Goal: Transaction & Acquisition: Book appointment/travel/reservation

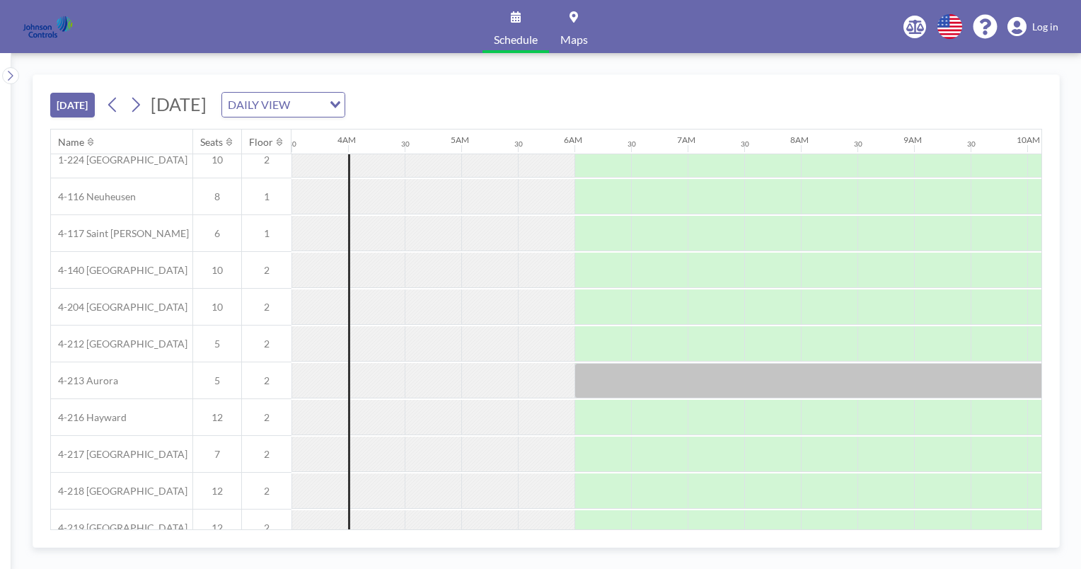
scroll to position [183, 396]
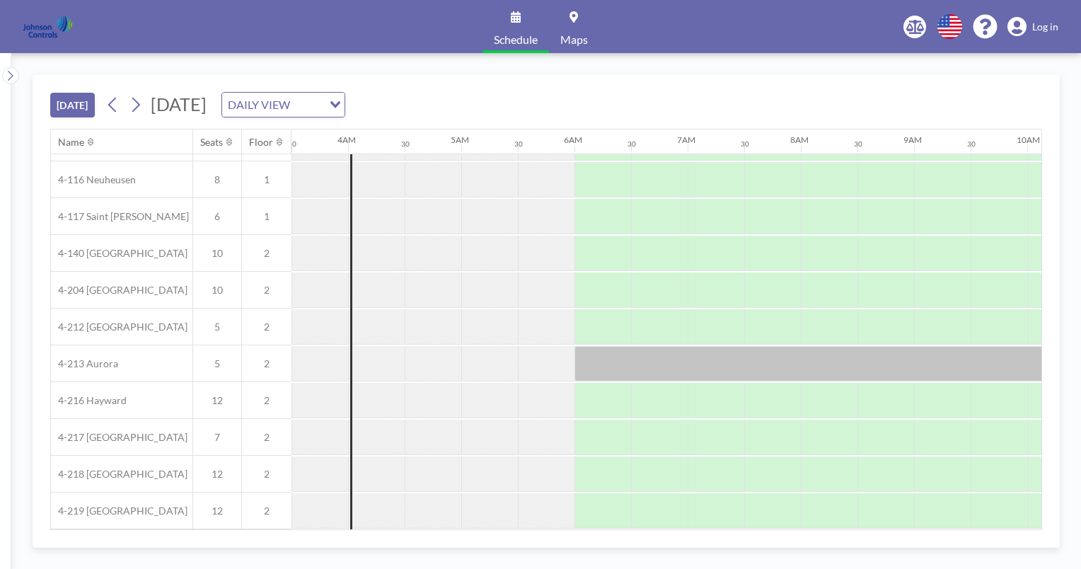
scroll to position [0, 396]
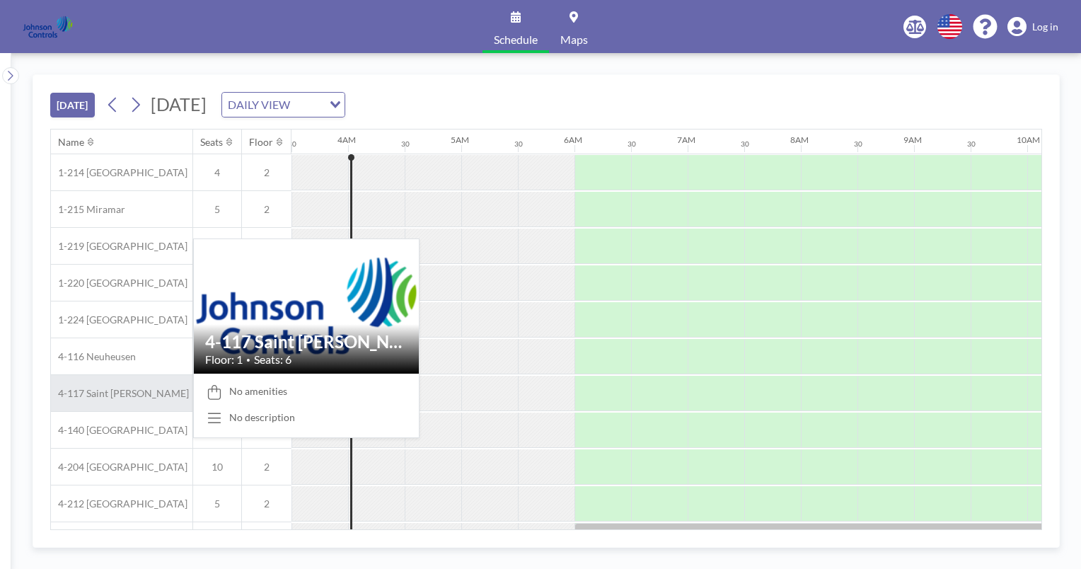
click at [112, 394] on span "4-117 Saint [PERSON_NAME]" at bounding box center [120, 393] width 138 height 13
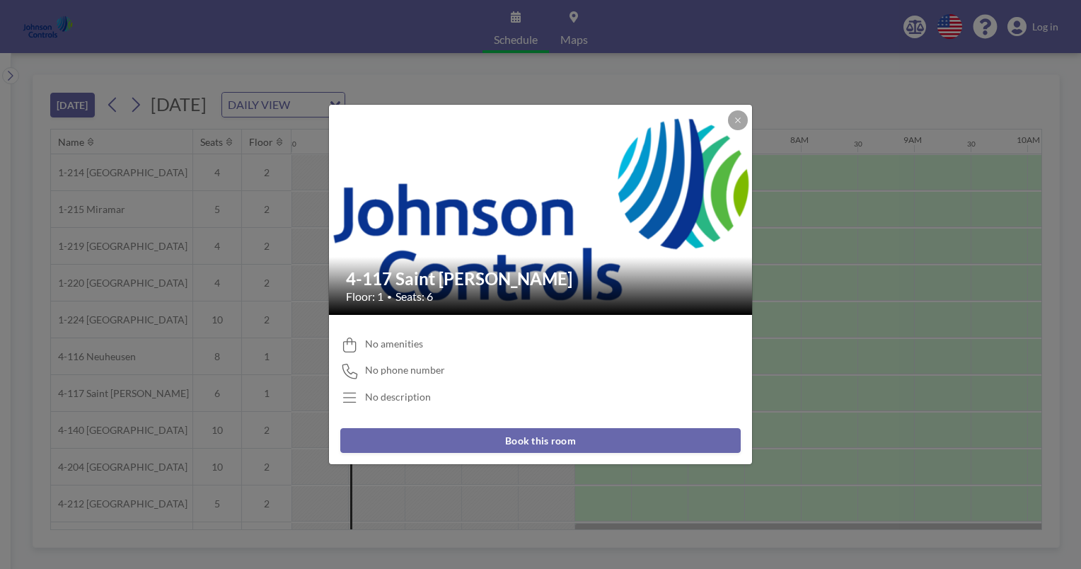
click at [797, 129] on div "4-117 [GEOGRAPHIC_DATA][PERSON_NAME] Floor: 1 • Seats: 6 No amenities No phone …" at bounding box center [540, 284] width 1081 height 569
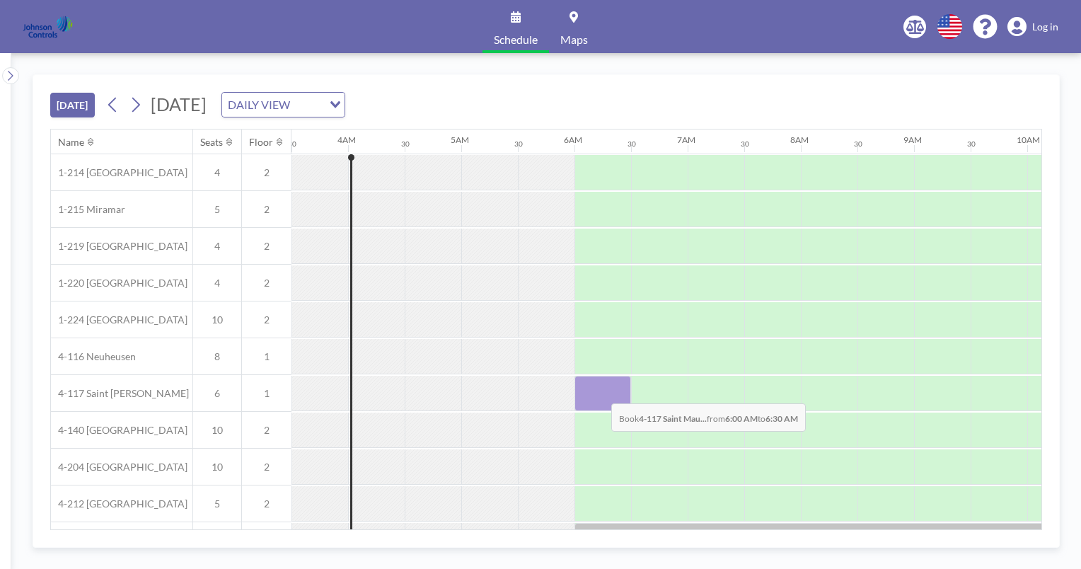
click at [600, 392] on div at bounding box center [602, 393] width 57 height 35
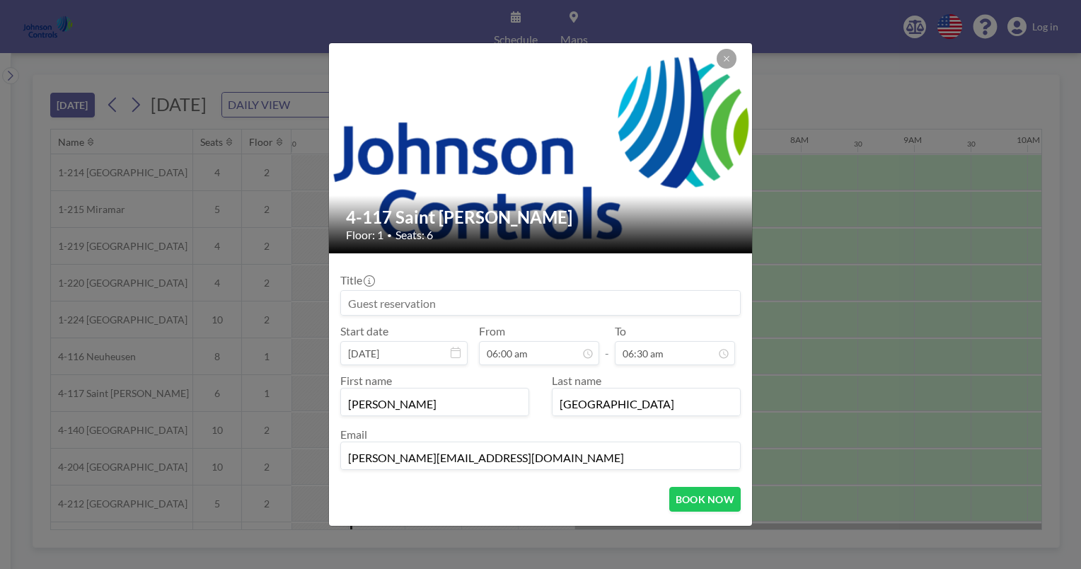
click at [838, 80] on div "4-117 [GEOGRAPHIC_DATA][PERSON_NAME] Floor: 1 • Seats: 6 Title Start date [DATE…" at bounding box center [540, 284] width 1081 height 569
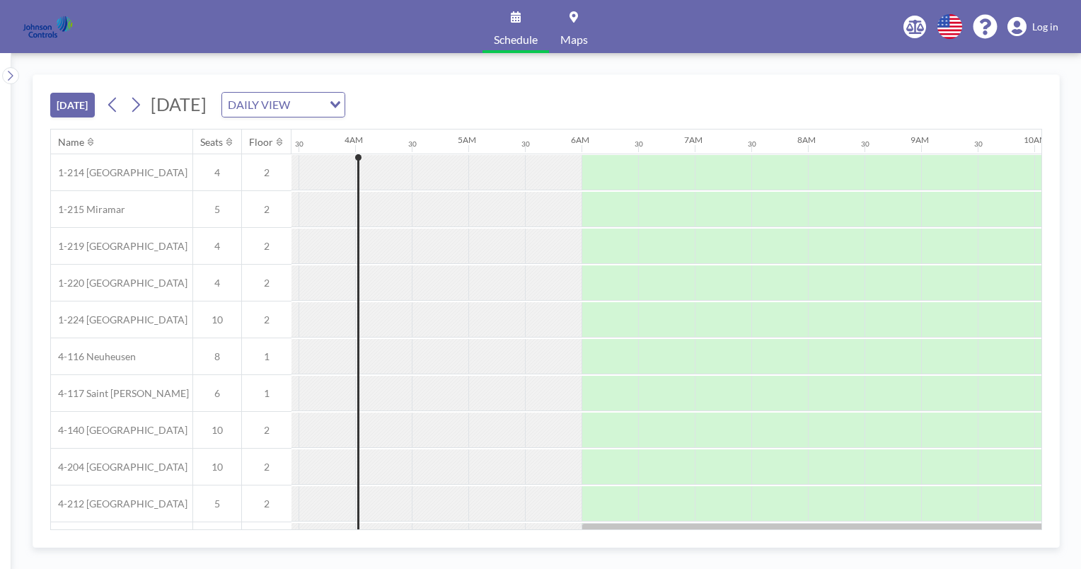
scroll to position [0, 396]
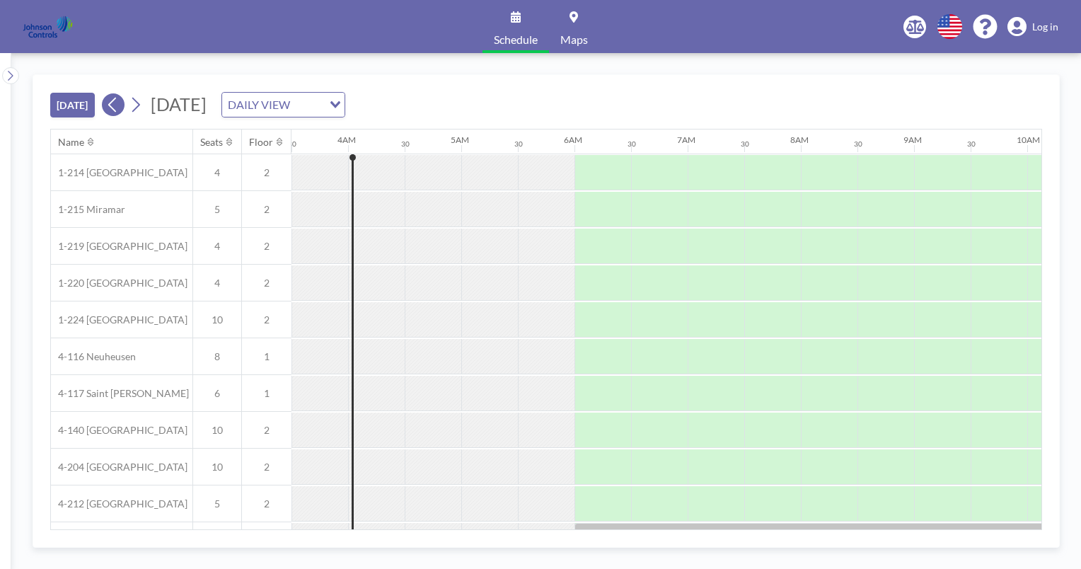
click at [116, 108] on icon at bounding box center [112, 104] width 13 height 21
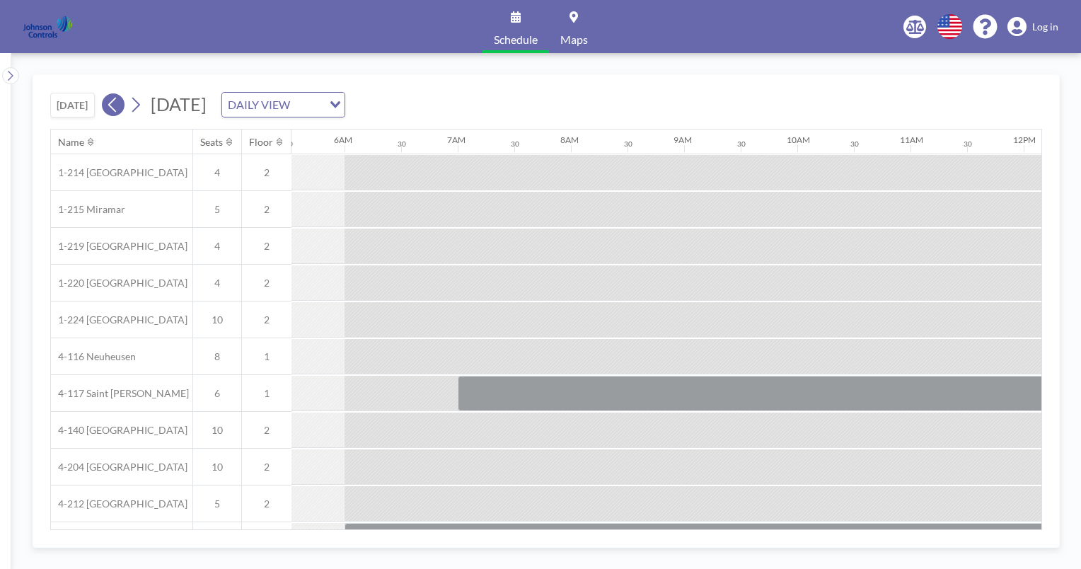
scroll to position [0, 849]
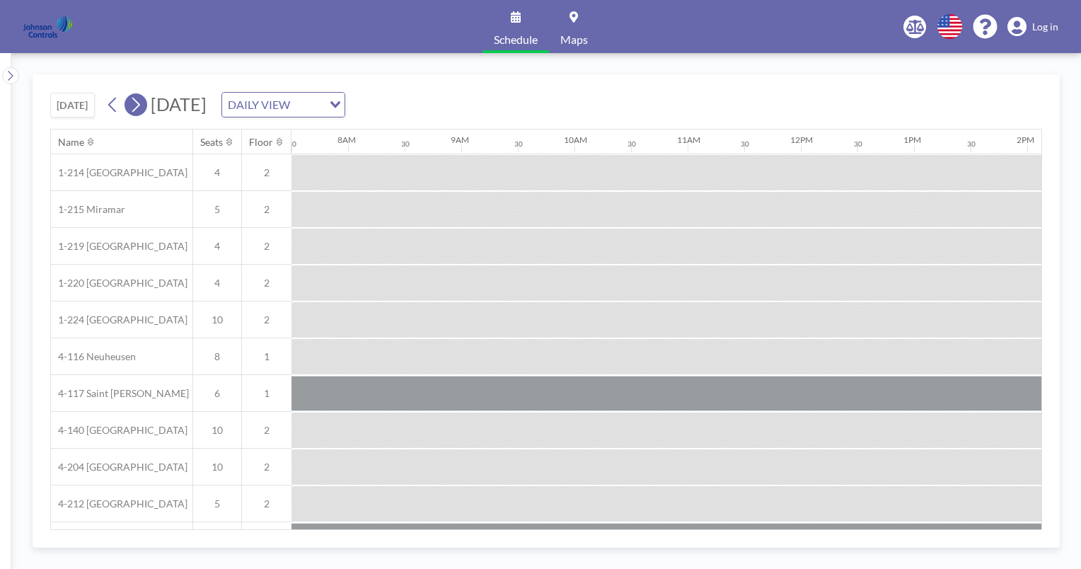
click at [141, 97] on icon at bounding box center [135, 104] width 13 height 21
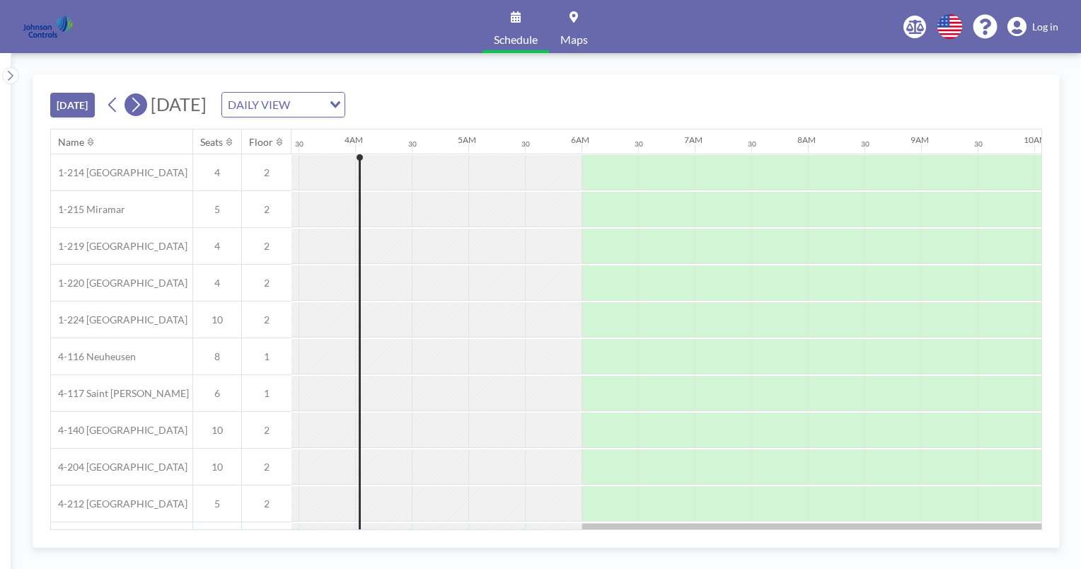
scroll to position [0, 396]
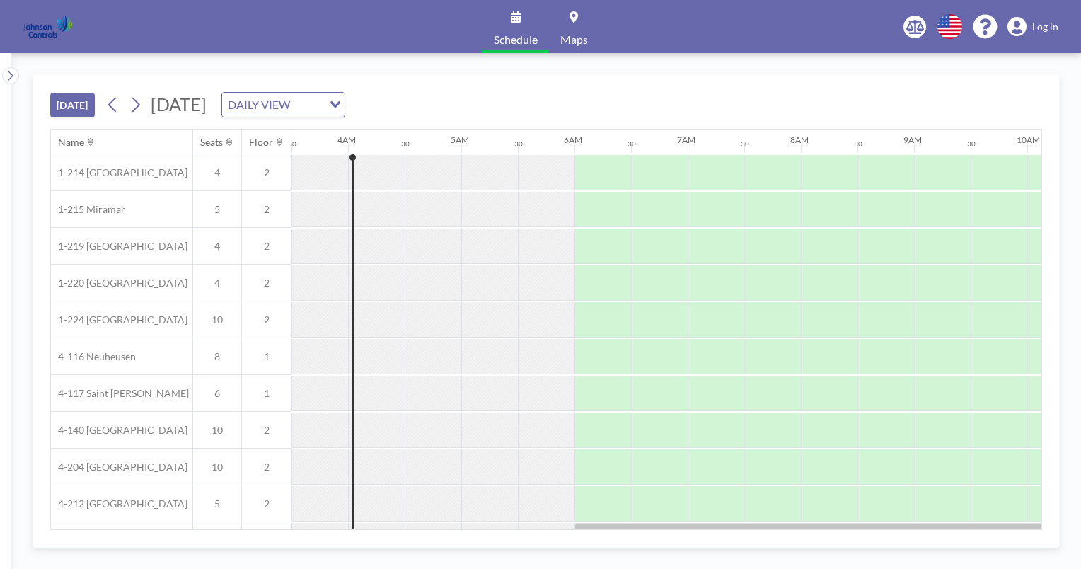
click at [417, 390] on div at bounding box center [433, 393] width 57 height 35
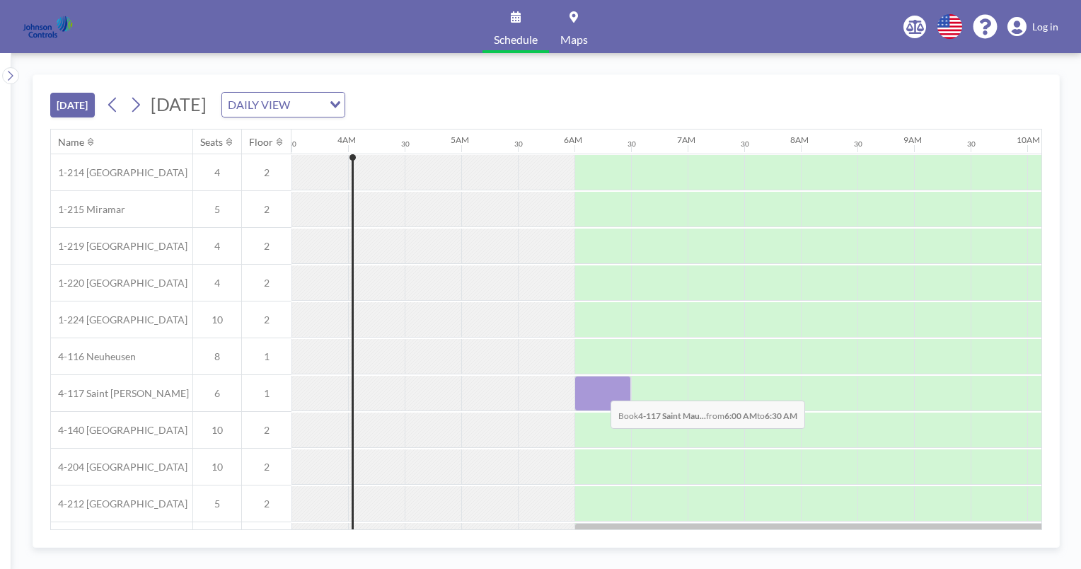
click at [599, 389] on div at bounding box center [602, 393] width 57 height 35
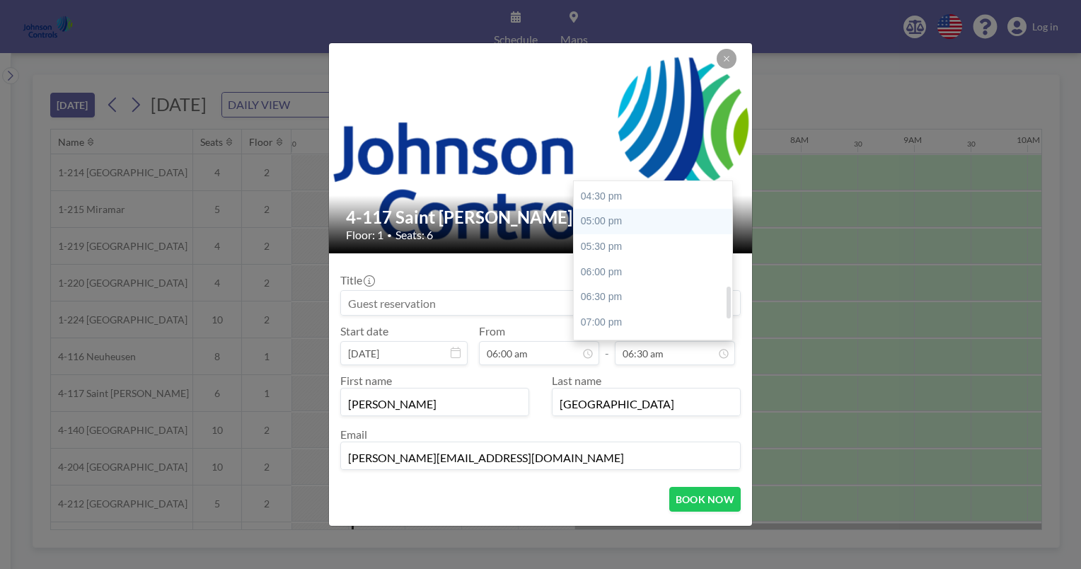
scroll to position [531, 0]
click at [615, 314] on div "07:00 pm" at bounding box center [657, 317] width 166 height 25
type input "07:00 pm"
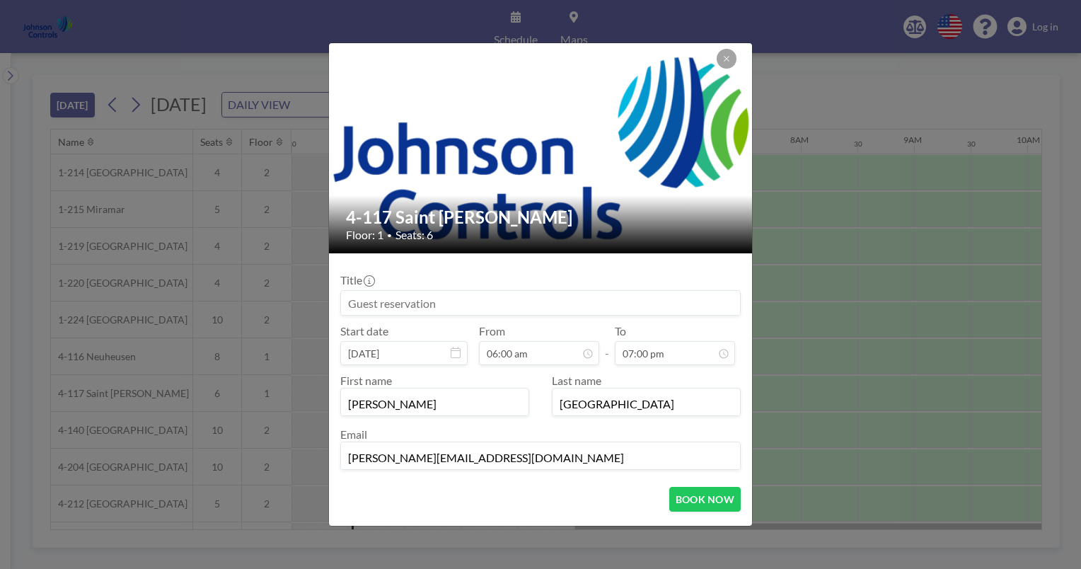
click at [387, 277] on div "Title" at bounding box center [540, 294] width 400 height 42
click at [376, 296] on input at bounding box center [540, 303] width 399 height 24
type input "Patent Awards Venue"
click at [688, 497] on button "BOOK NOW" at bounding box center [704, 499] width 71 height 25
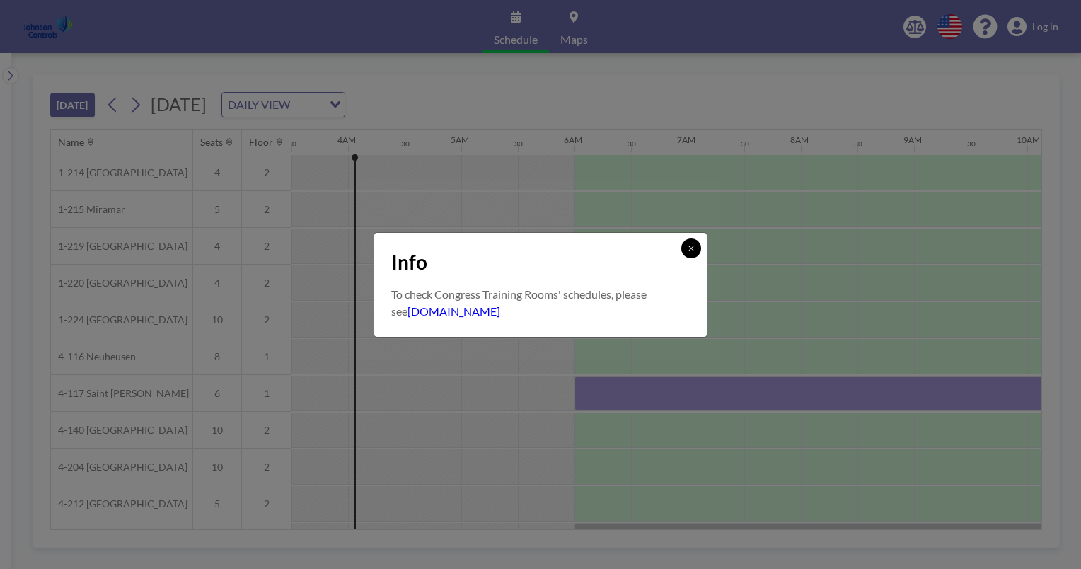
click at [690, 251] on icon at bounding box center [691, 248] width 8 height 8
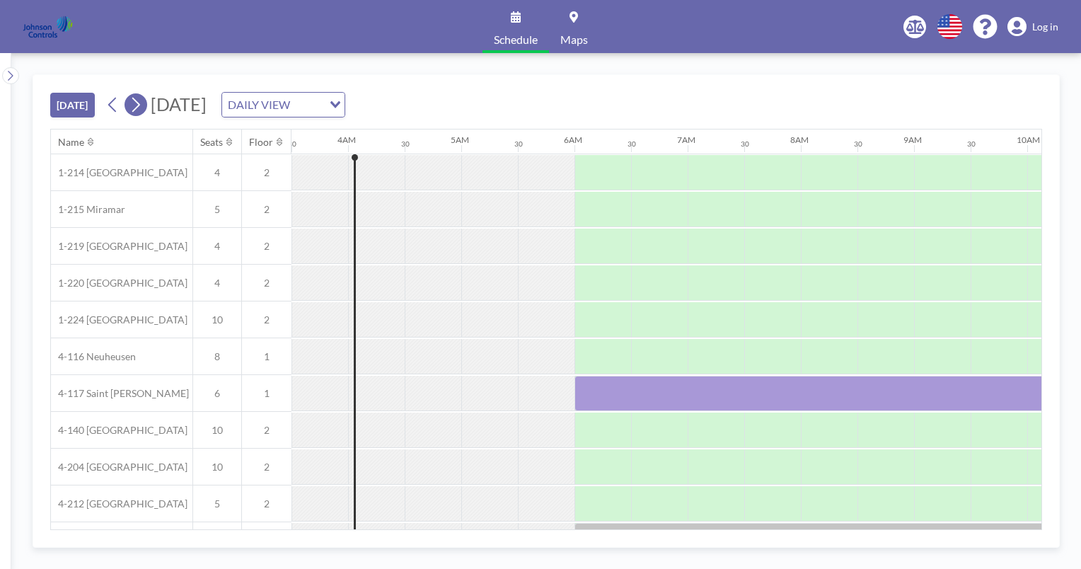
click at [137, 103] on icon at bounding box center [135, 104] width 13 height 21
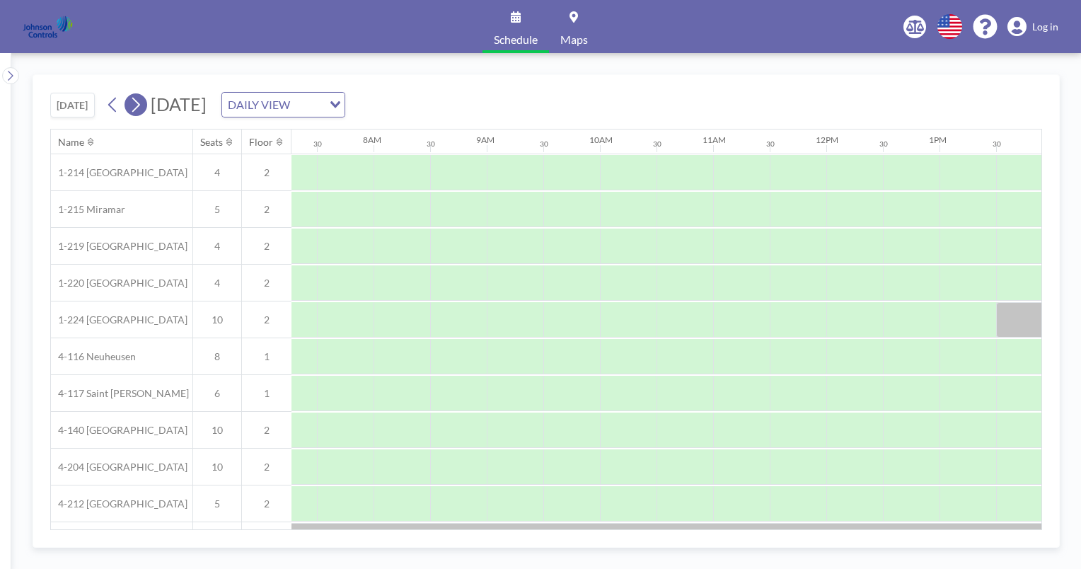
scroll to position [0, 849]
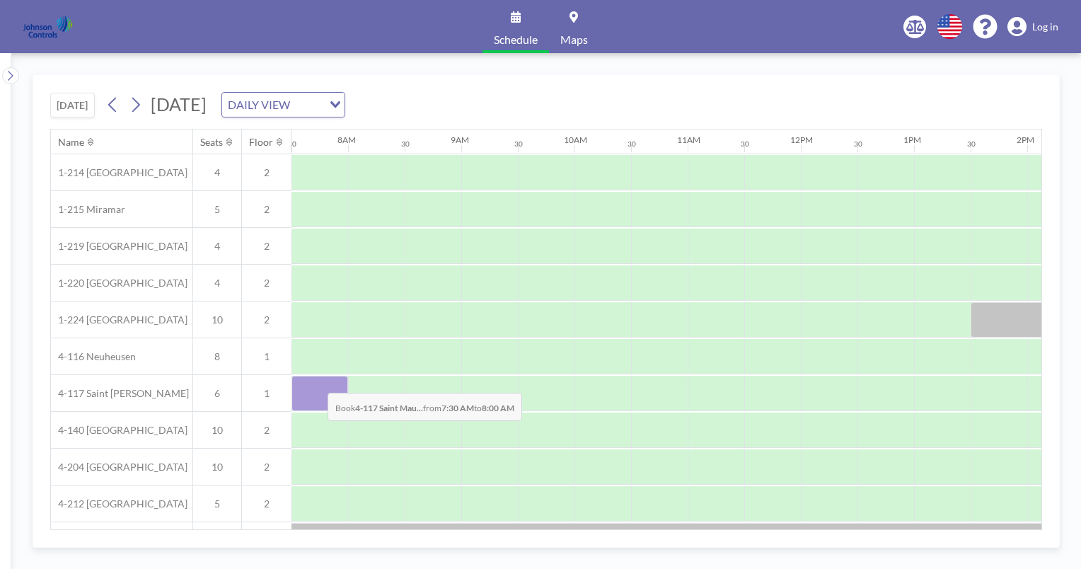
click at [316, 381] on div at bounding box center [319, 393] width 57 height 35
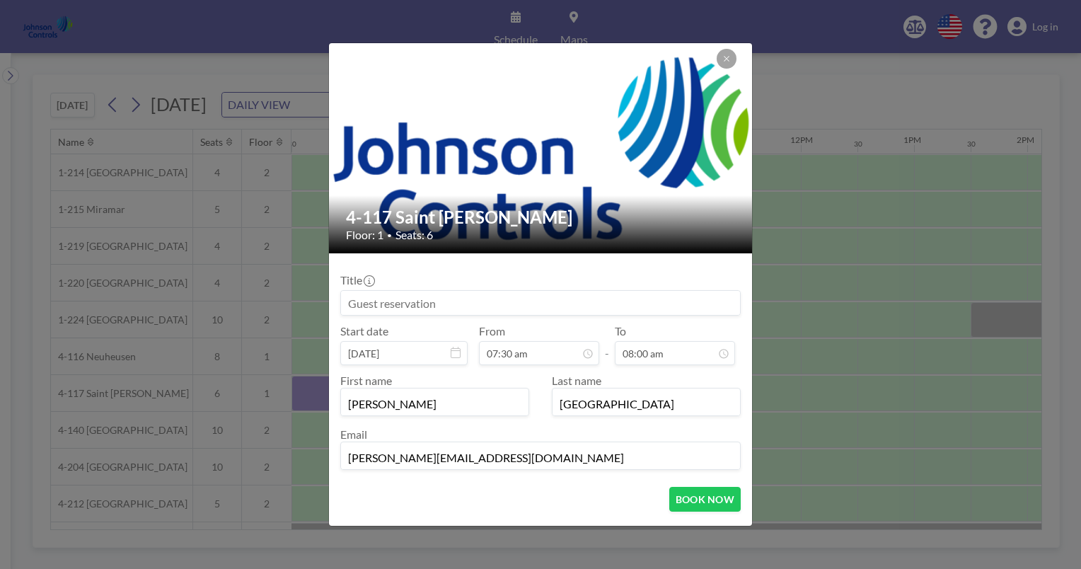
click at [359, 301] on input at bounding box center [540, 303] width 399 height 24
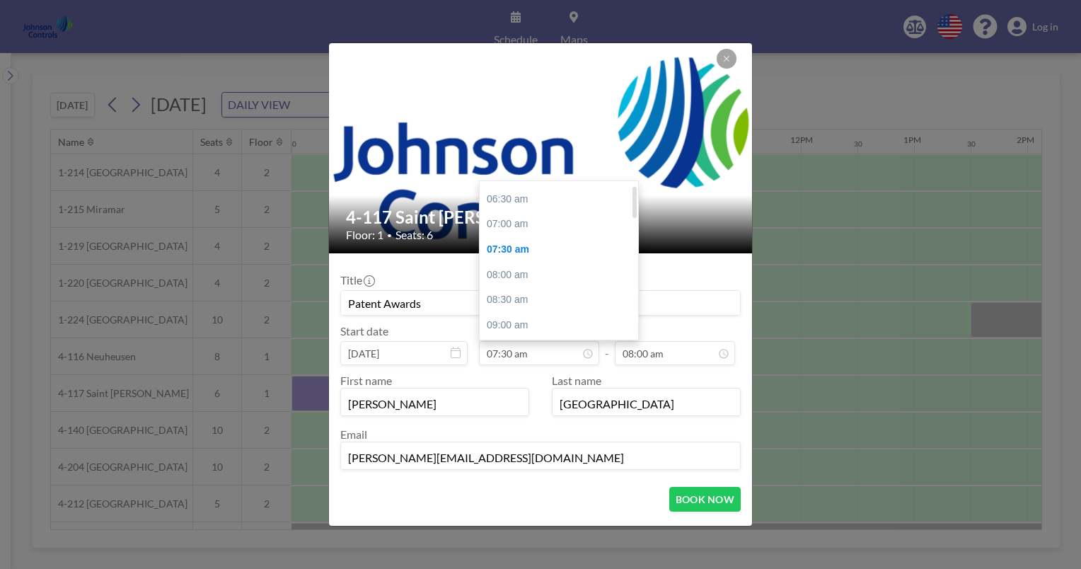
scroll to position [7, 0]
type input "Patent Awards"
click at [507, 235] on div "07:00 am" at bounding box center [563, 236] width 166 height 25
type input "07:00 am"
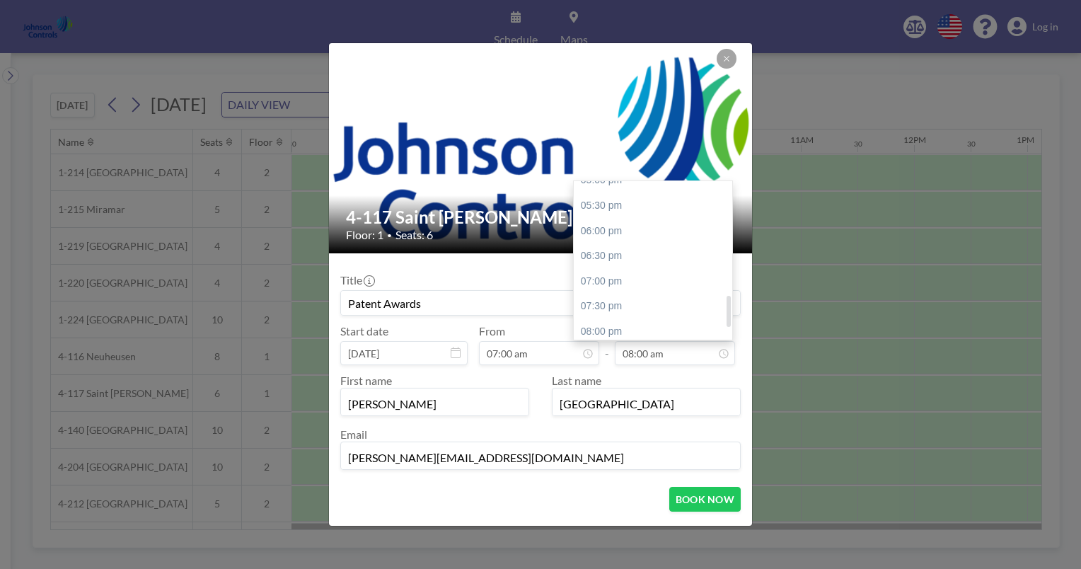
scroll to position [569, 0]
click at [598, 279] on div "07:00 pm" at bounding box center [657, 279] width 166 height 25
type input "07:00 pm"
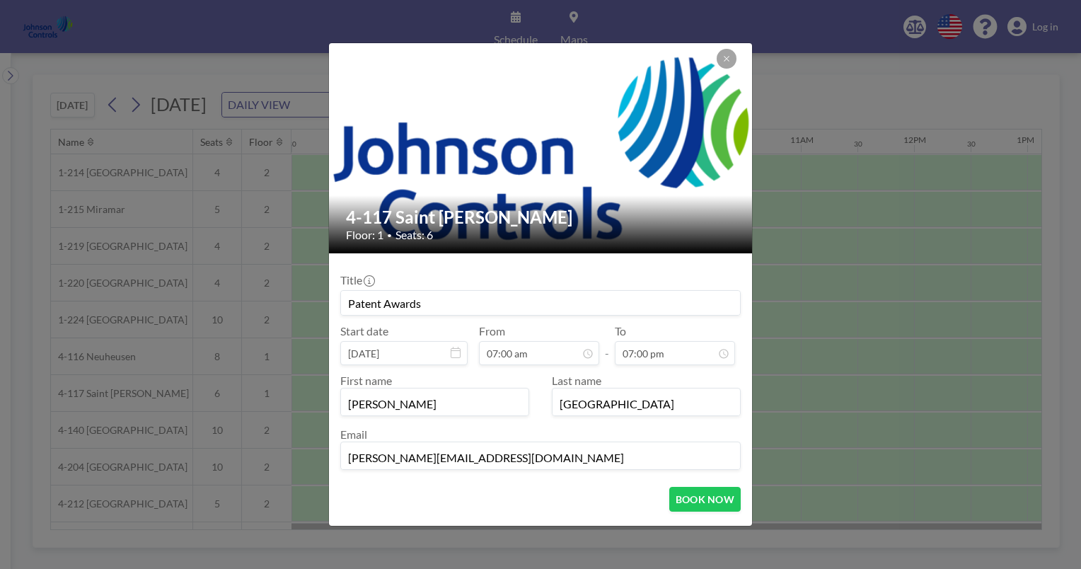
scroll to position [623, 0]
click at [695, 495] on button "BOOK NOW" at bounding box center [704, 499] width 71 height 25
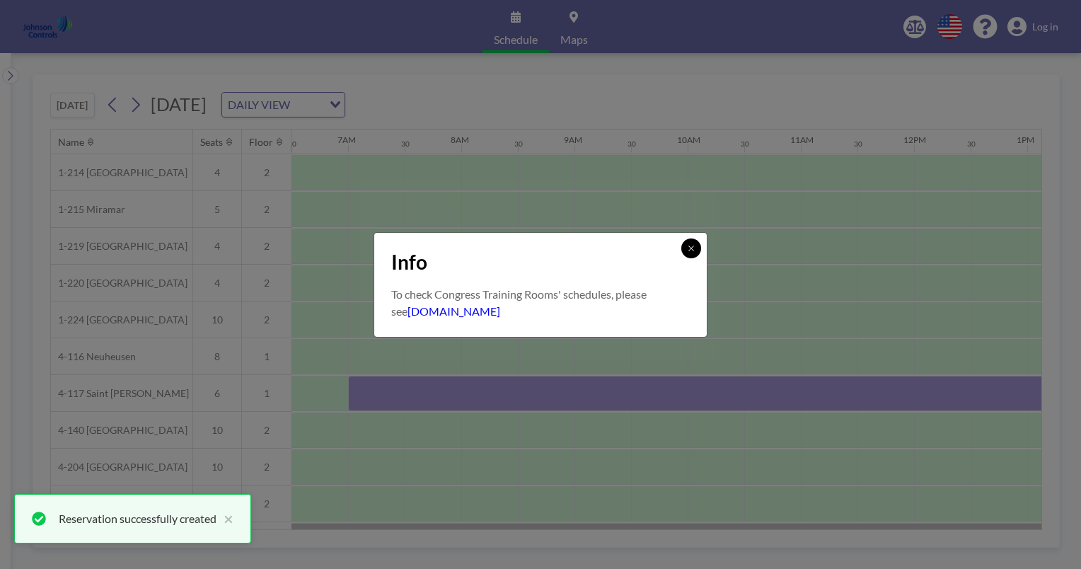
click at [692, 247] on icon at bounding box center [690, 247] width 5 height 5
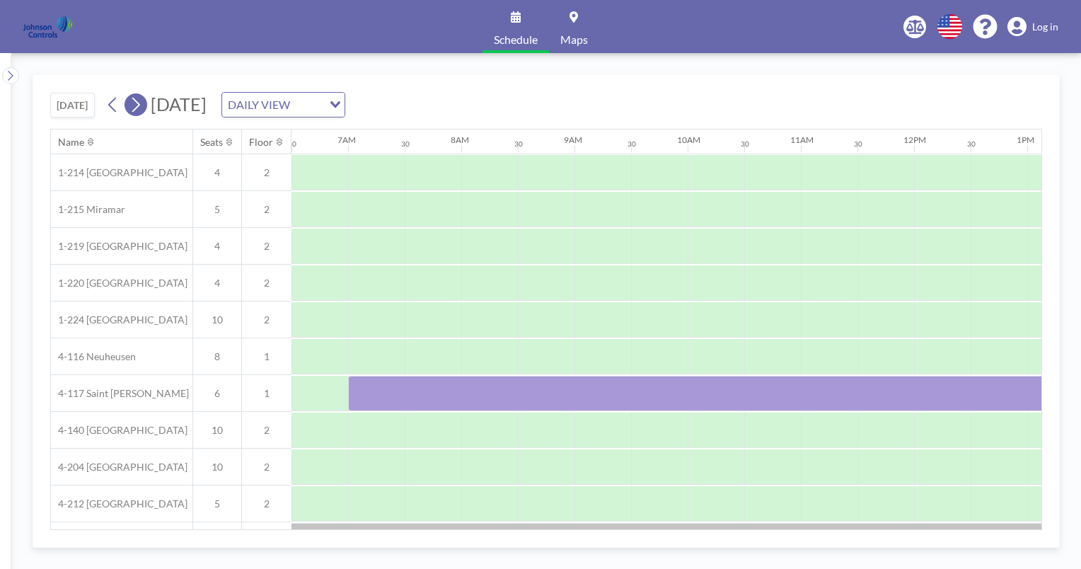
click at [136, 100] on icon at bounding box center [135, 104] width 13 height 21
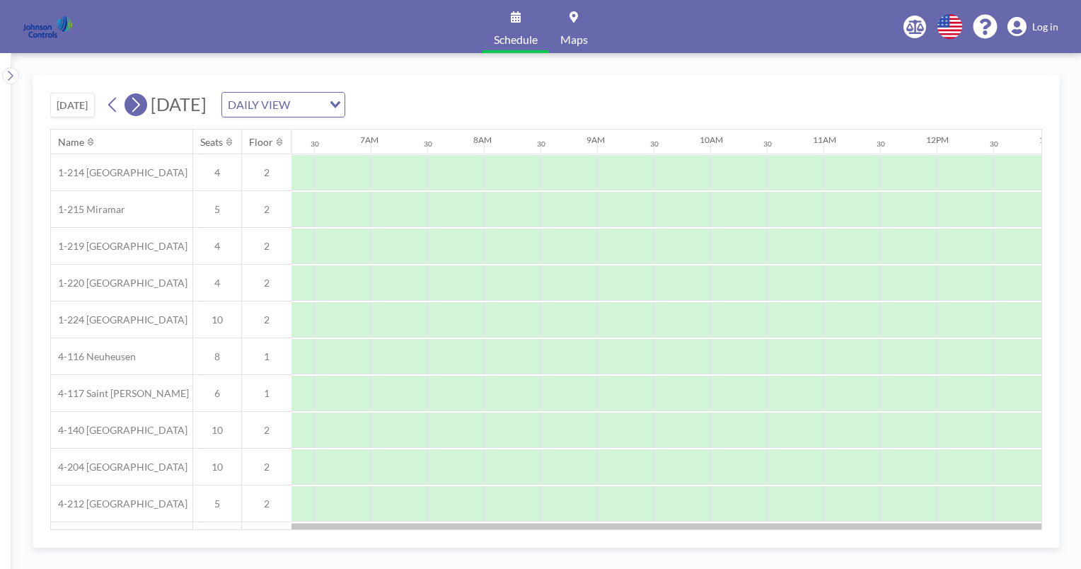
scroll to position [0, 849]
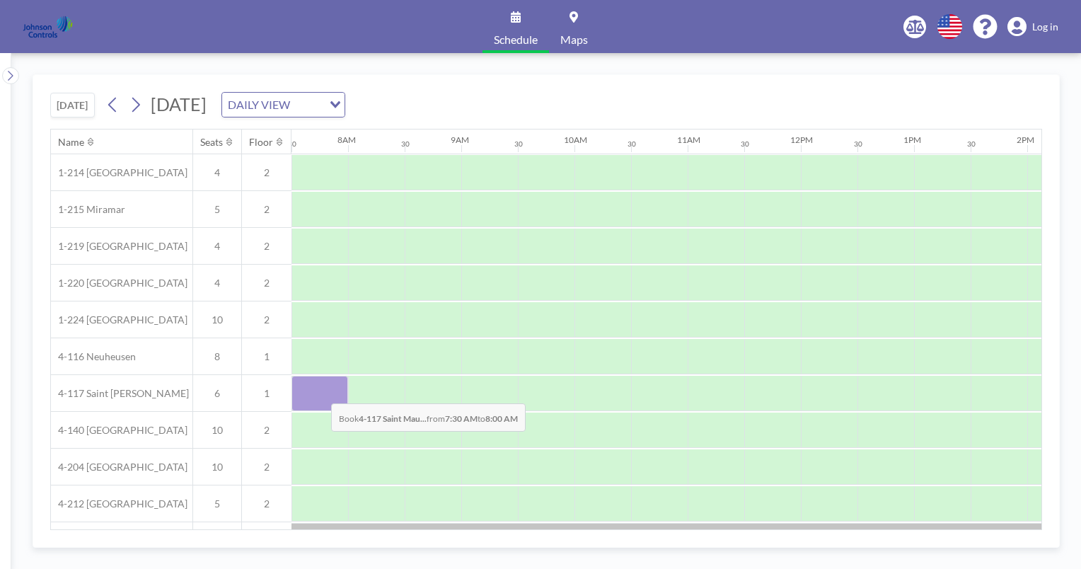
click at [320, 392] on div at bounding box center [319, 393] width 57 height 35
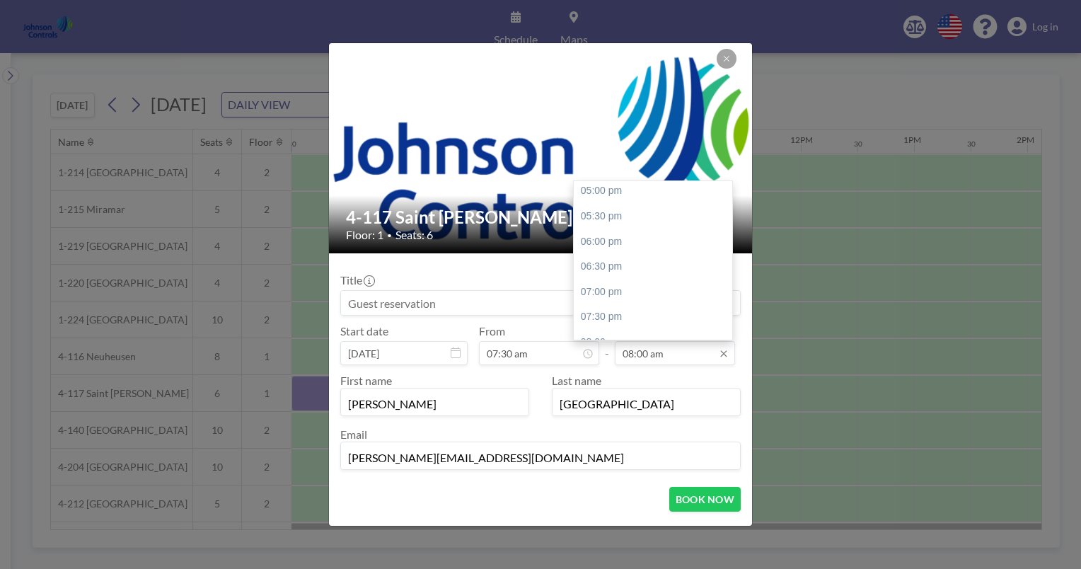
scroll to position [565, 0]
click at [591, 282] on div "07:00 pm" at bounding box center [657, 283] width 166 height 25
type input "07:00 pm"
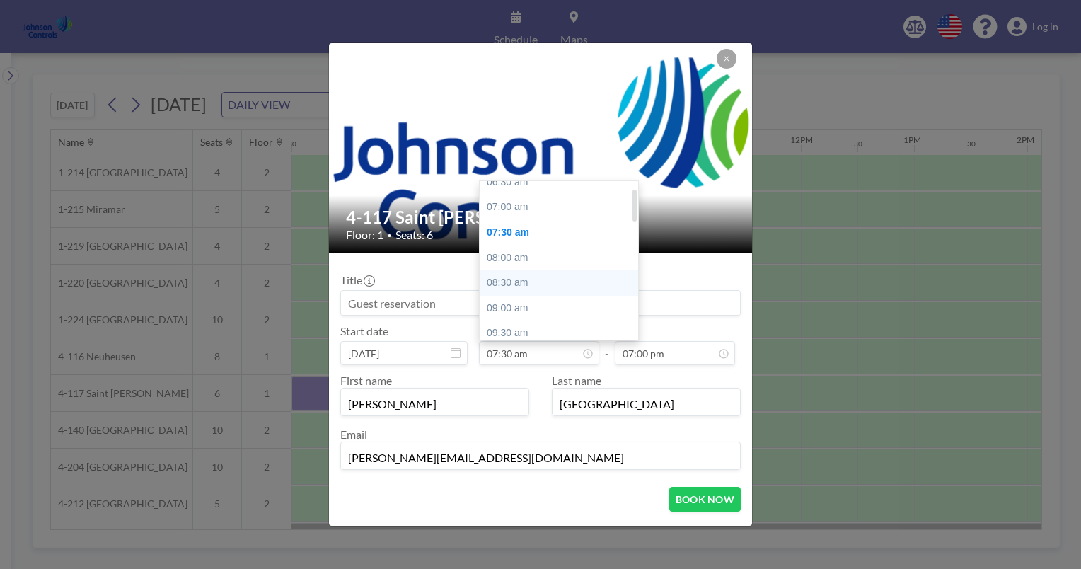
scroll to position [35, 0]
click at [512, 204] on div "07:00 am" at bounding box center [563, 209] width 166 height 25
type input "07:00 am"
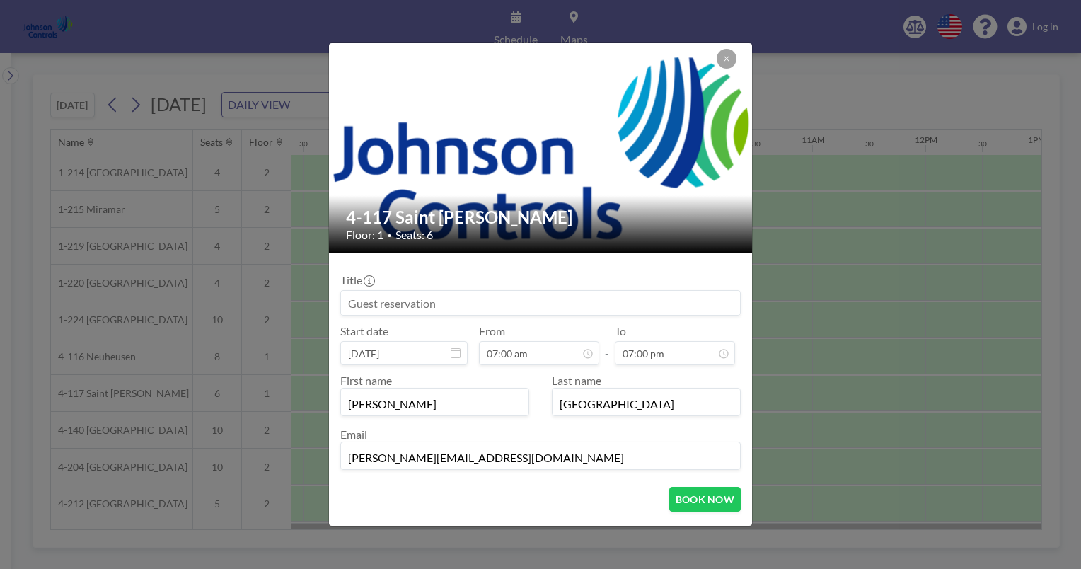
scroll to position [0, 736]
click at [350, 298] on input at bounding box center [540, 303] width 399 height 24
type input "Patent Awards Venue"
click at [695, 498] on button "BOOK NOW" at bounding box center [704, 499] width 71 height 25
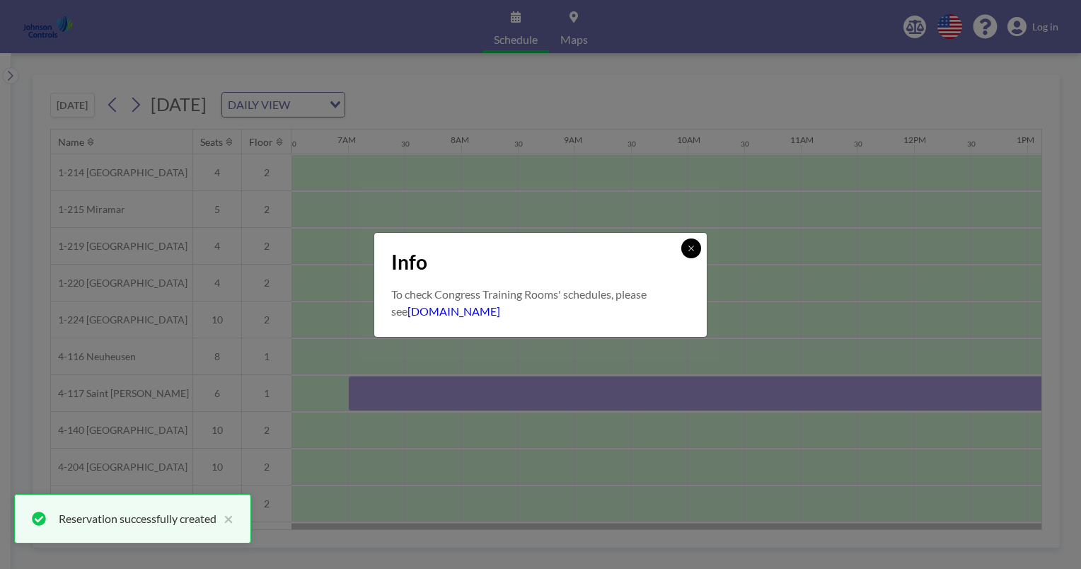
click at [690, 248] on icon at bounding box center [691, 248] width 8 height 8
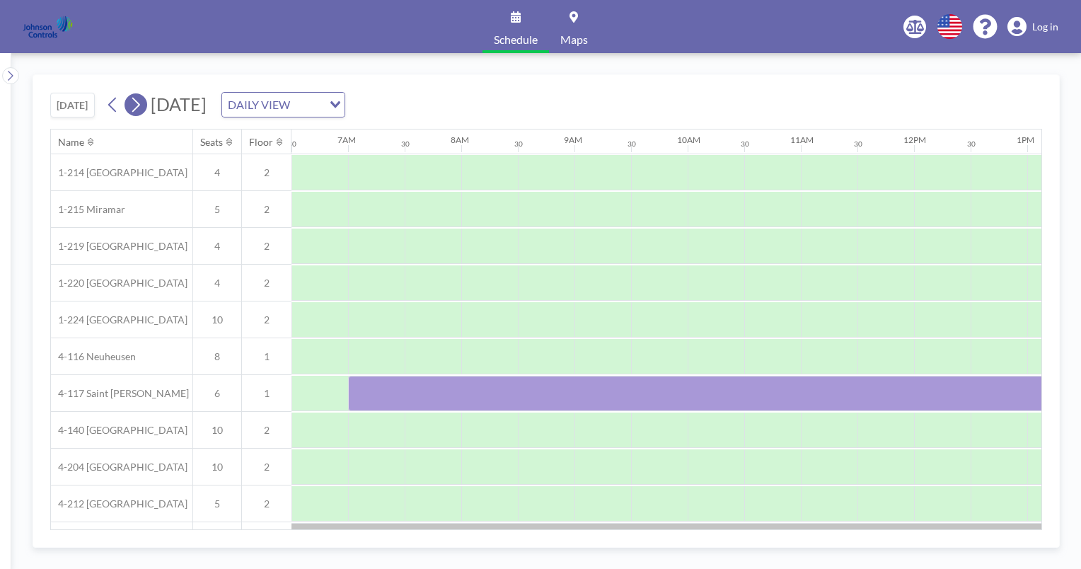
click at [139, 103] on icon at bounding box center [135, 104] width 13 height 21
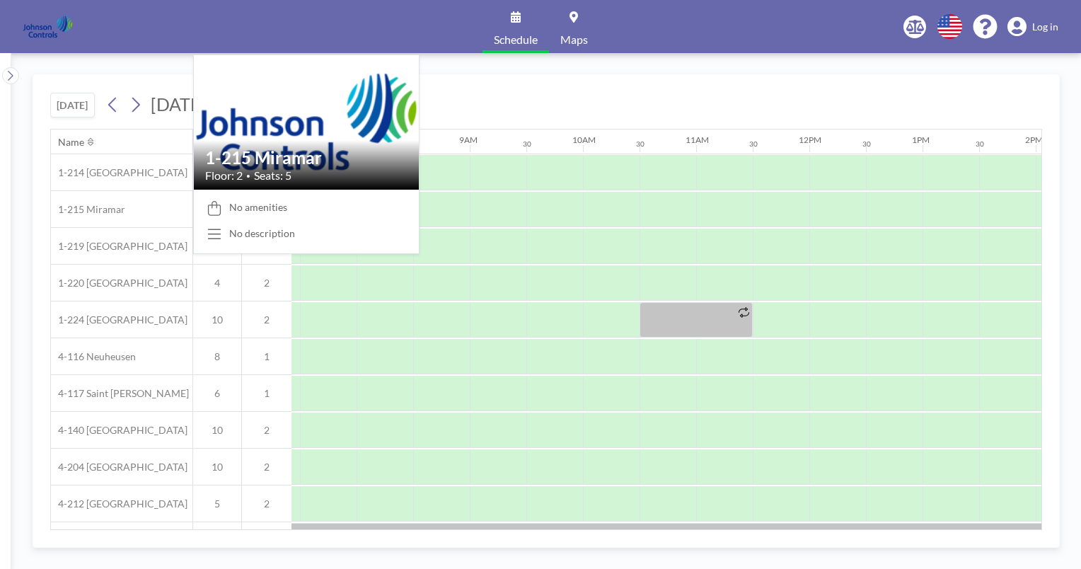
scroll to position [0, 849]
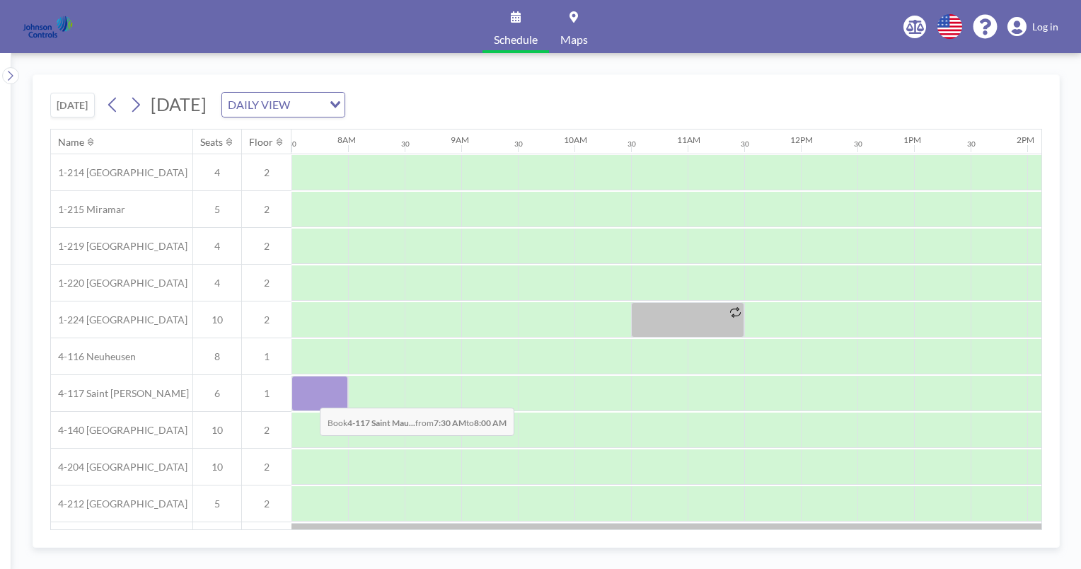
click at [308, 396] on div at bounding box center [319, 393] width 57 height 35
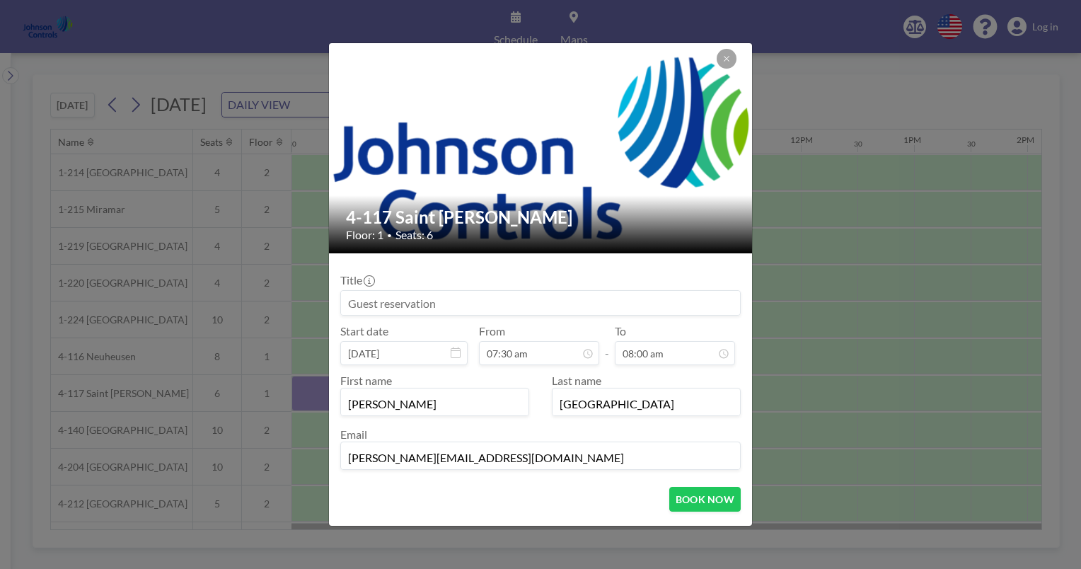
click at [352, 302] on input at bounding box center [540, 303] width 399 height 24
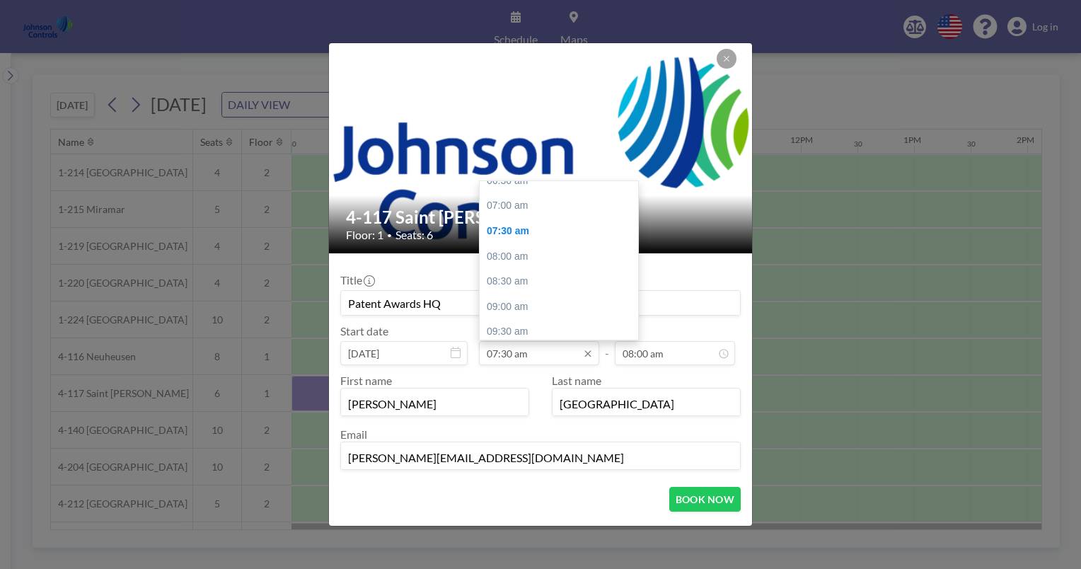
scroll to position [33, 0]
type input "Patent Awards HQ"
click at [506, 207] on div "07:00 am" at bounding box center [563, 211] width 166 height 25
type input "07:00 am"
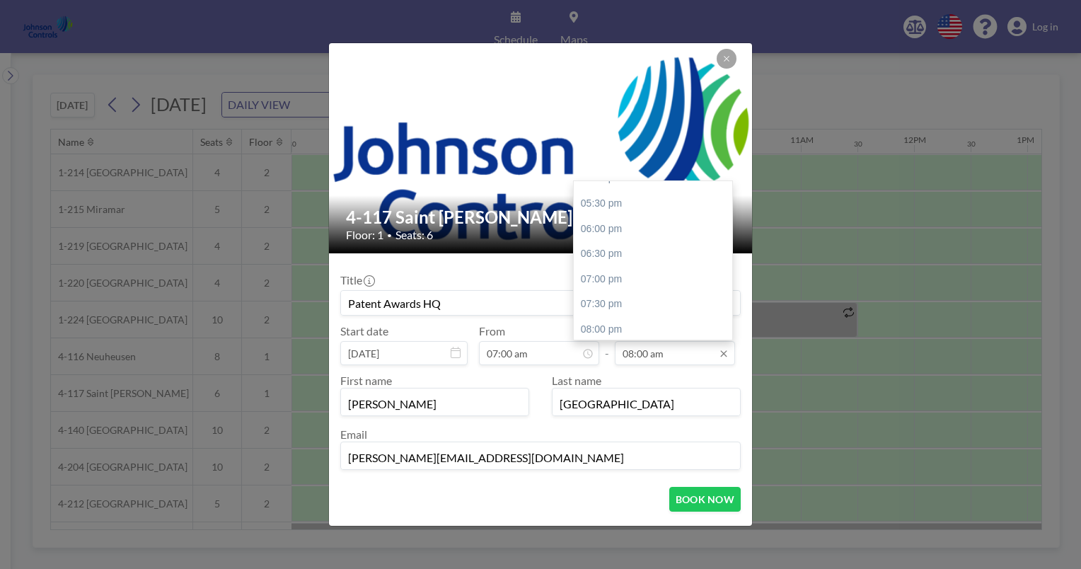
scroll to position [585, 0]
click at [596, 263] on div "07:00 pm" at bounding box center [657, 263] width 166 height 25
type input "07:00 pm"
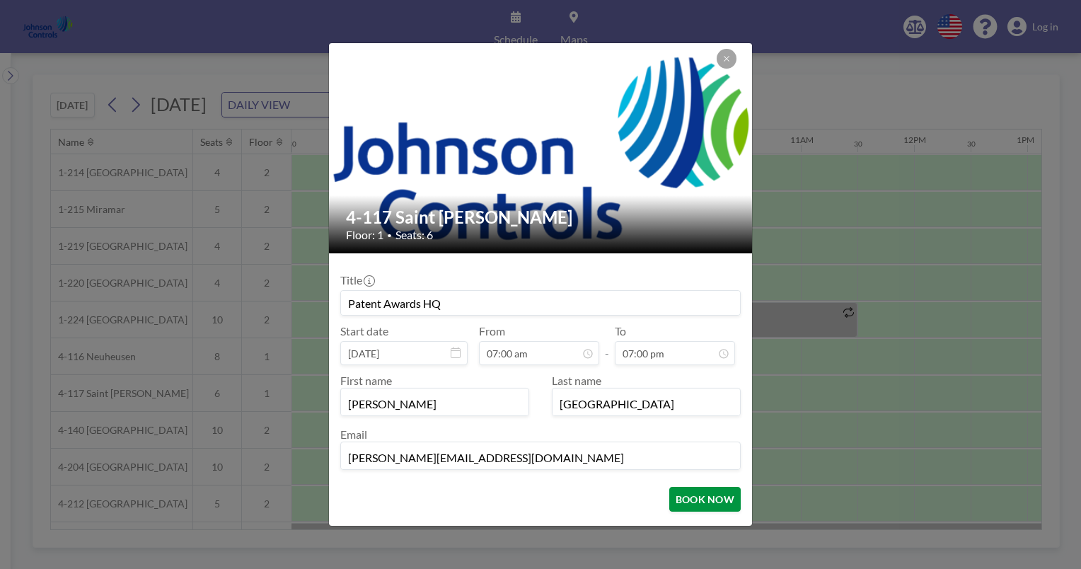
click at [686, 498] on button "BOOK NOW" at bounding box center [704, 499] width 71 height 25
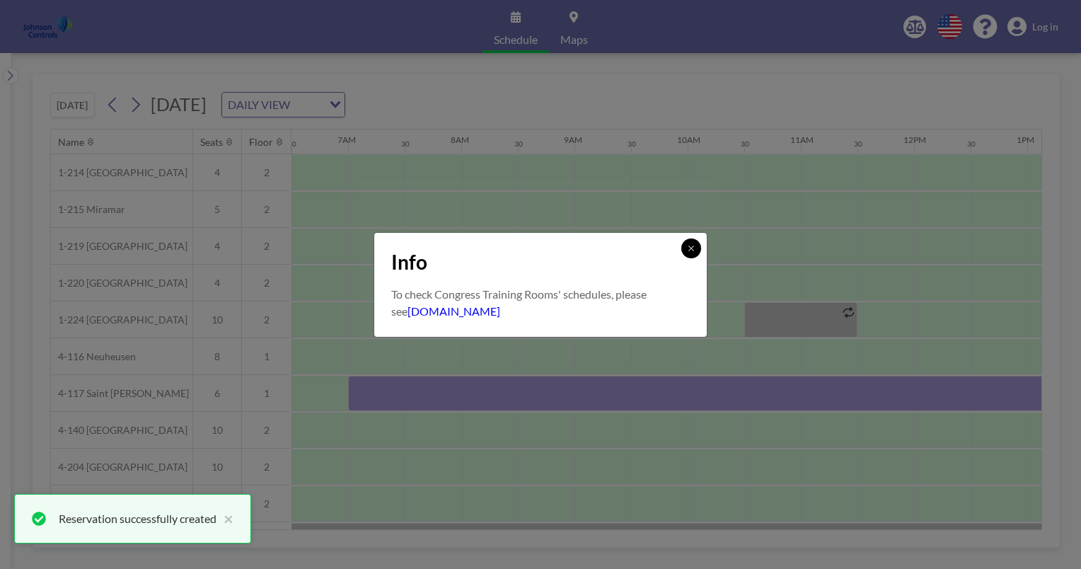
click at [690, 249] on icon at bounding box center [690, 247] width 5 height 5
